Goal: Information Seeking & Learning: Learn about a topic

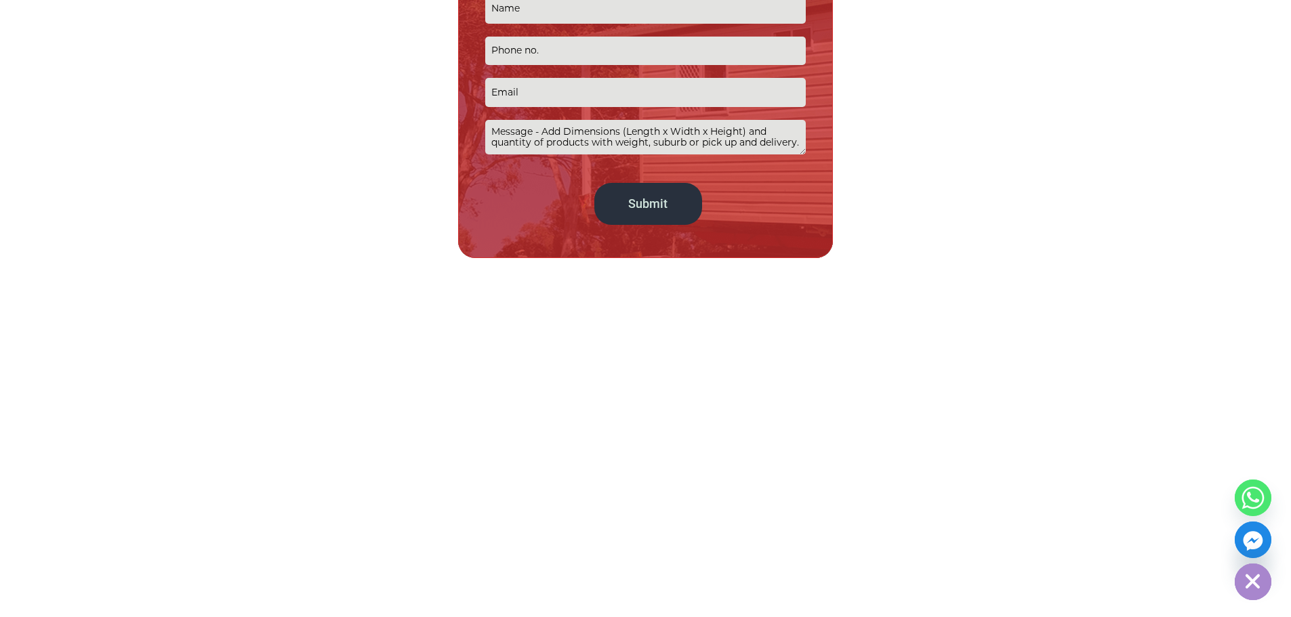
scroll to position [747, 0]
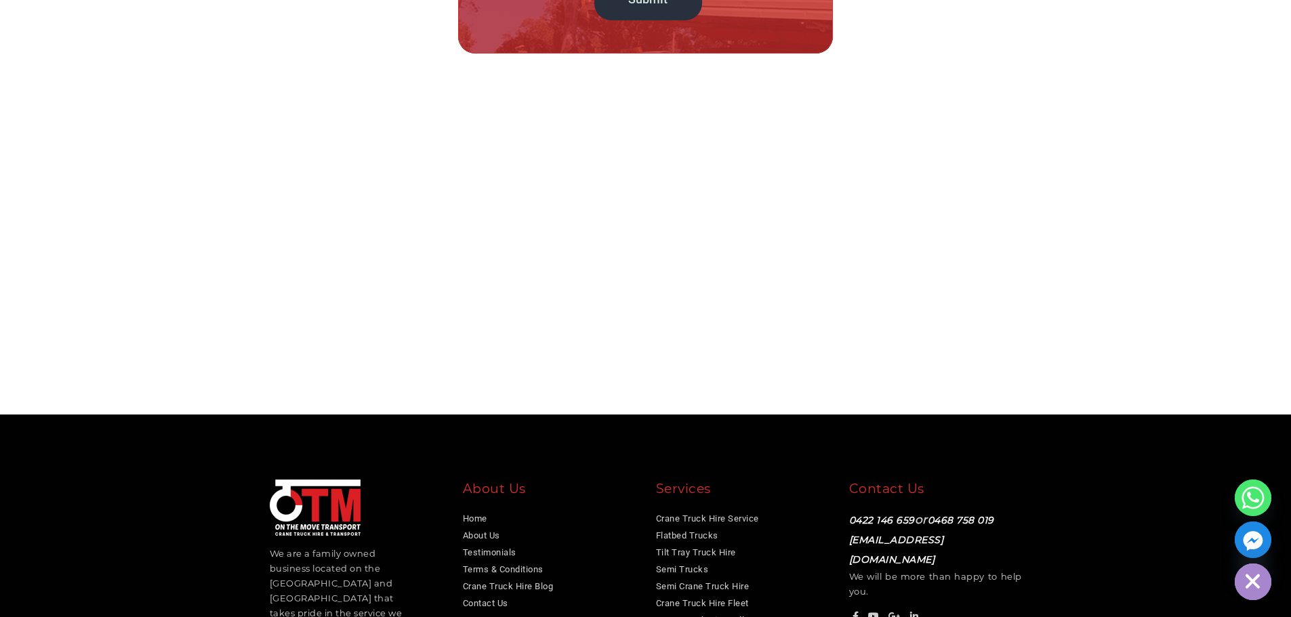
drag, startPoint x: 264, startPoint y: 401, endPoint x: 391, endPoint y: 401, distance: 127.4
click at [391, 480] on div "We are a family owned business located on the [GEOGRAPHIC_DATA] and [GEOGRAPHIC…" at bounding box center [356, 563] width 193 height 167
click at [359, 480] on div "We are a family owned business located on the [GEOGRAPHIC_DATA] and [GEOGRAPHIC…" at bounding box center [356, 558] width 173 height 157
click at [472, 531] on link "About Us" at bounding box center [481, 536] width 37 height 10
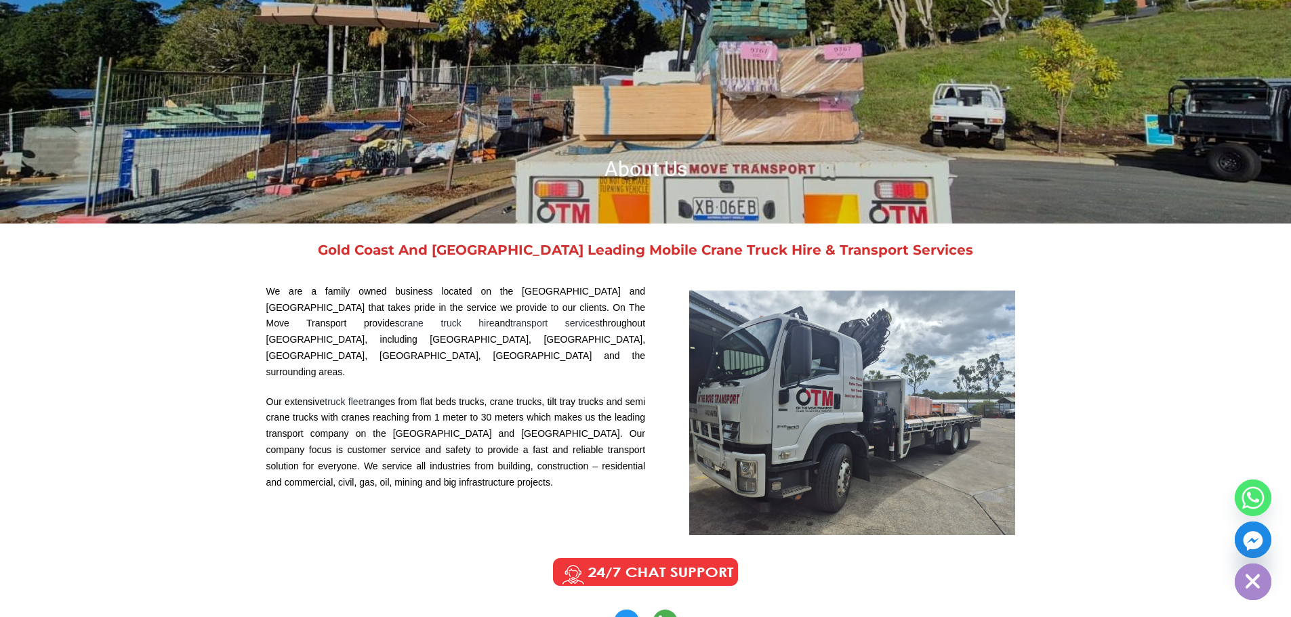
scroll to position [271, 0]
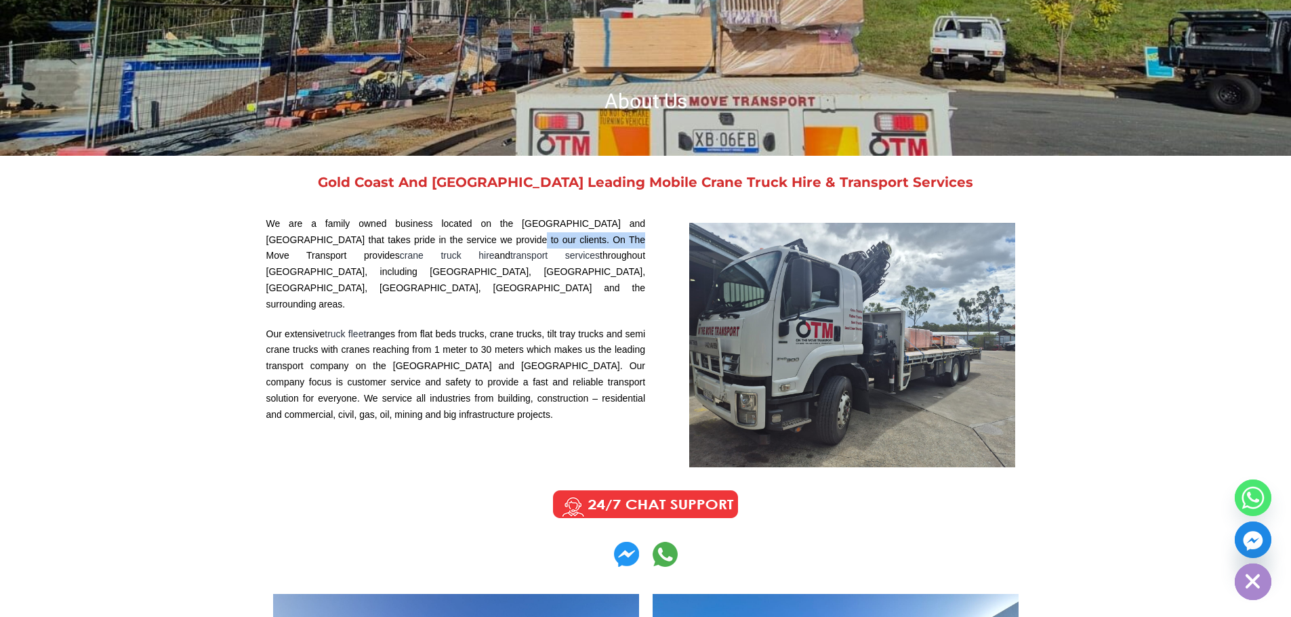
copy p "On The Move Transport"
drag, startPoint x: 433, startPoint y: 240, endPoint x: 539, endPoint y: 240, distance: 105.7
click at [539, 240] on p "We are a family owned business located on the [GEOGRAPHIC_DATA] and [GEOGRAPHIC…" at bounding box center [456, 264] width 380 height 97
copy p "On The Move Transport"
